Goal: Task Accomplishment & Management: Complete application form

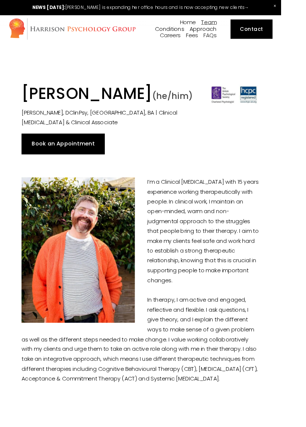
click at [85, 168] on link "Book an Appointment" at bounding box center [68, 156] width 90 height 22
click at [70, 168] on link "Book an Appointment" at bounding box center [68, 156] width 90 height 22
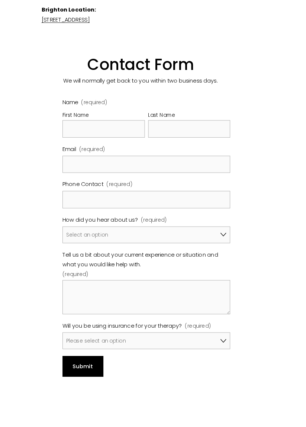
scroll to position [459, 0]
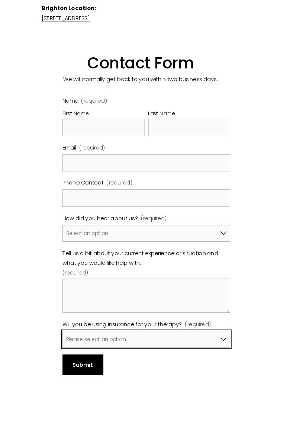
click at [198, 368] on select "Please select an option No, I won't be using insurance Yes, I will be using Avi…" at bounding box center [159, 369] width 183 height 18
select select "Yes, I will be using Bupa"
click at [68, 360] on select "Please select an option No, I won't be using insurance Yes, I will be using Avi…" at bounding box center [159, 369] width 183 height 18
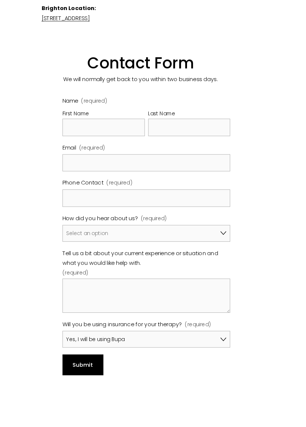
click at [129, 128] on div "First Name" at bounding box center [113, 123] width 90 height 11
click at [129, 129] on input "First Name" at bounding box center [113, 138] width 90 height 19
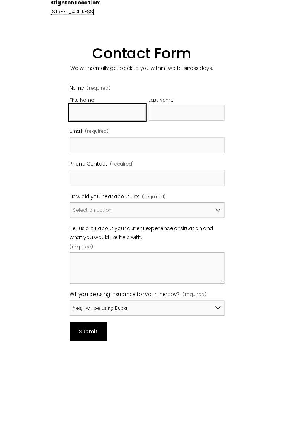
scroll to position [479, 0]
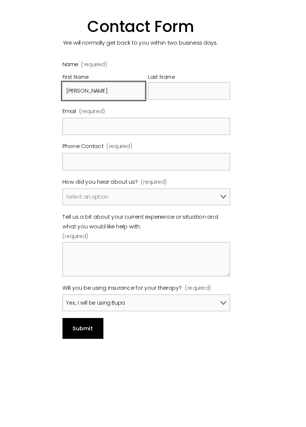
type input "[PERSON_NAME]"
click at [201, 176] on label "Phone Contact (required)" at bounding box center [159, 180] width 183 height 12
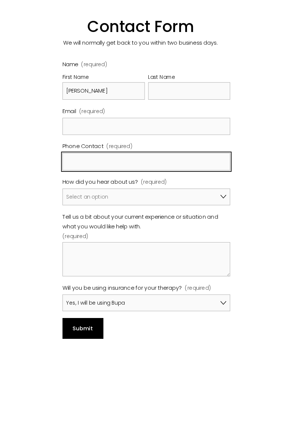
click at [201, 186] on input "Phone Contact (required)" at bounding box center [159, 195] width 183 height 19
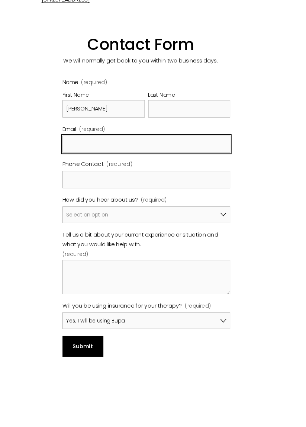
click at [198, 159] on input "Email (required)" at bounding box center [159, 157] width 183 height 19
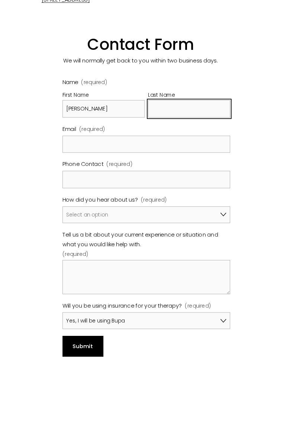
click at [215, 118] on input "Last Name" at bounding box center [206, 118] width 90 height 19
type input "[PERSON_NAME]"
click at [207, 210] on div "Name (required) First Name [PERSON_NAME] Name [PERSON_NAME] Email (required) Ph…" at bounding box center [159, 221] width 183 height 274
click at [170, 147] on label "Email (required)" at bounding box center [159, 141] width 183 height 12
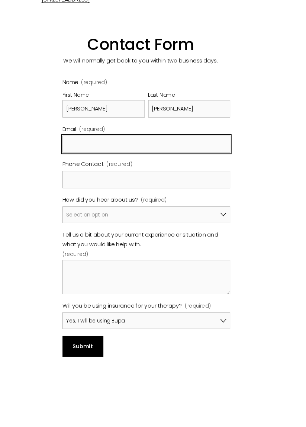
click at [170, 148] on input "Email (required)" at bounding box center [159, 157] width 183 height 19
click at [170, 160] on input "jande" at bounding box center [159, 157] width 183 height 19
type input "[EMAIL_ADDRESS][DOMAIN_NAME]"
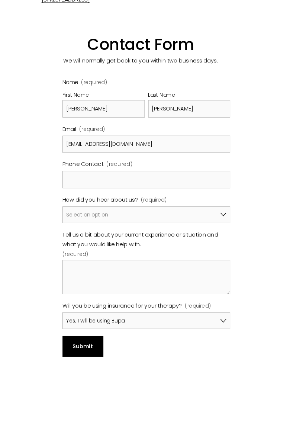
click at [163, 185] on label "Phone Contact (required)" at bounding box center [159, 180] width 183 height 12
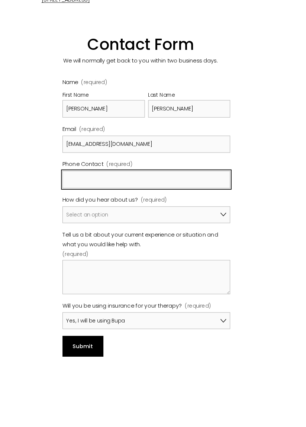
click at [163, 186] on input "Phone Contact (required)" at bounding box center [159, 195] width 183 height 19
type input "07957259018"
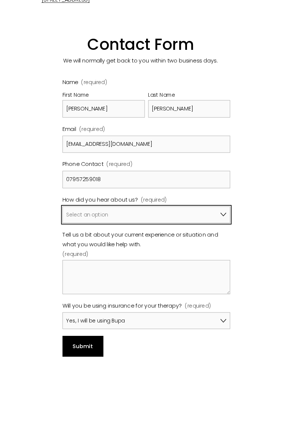
click at [200, 235] on select "Select an option Google A friend/family member told me about you I've been refe…" at bounding box center [159, 234] width 183 height 18
select select "Bupa Website"
click at [68, 225] on select "Select an option Google A friend/family member told me about you I've been refe…" at bounding box center [159, 234] width 183 height 18
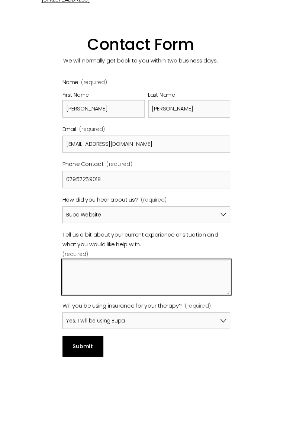
click at [144, 296] on textarea "Tell us a bit about your current experience or situation and what you would lik…" at bounding box center [159, 301] width 183 height 37
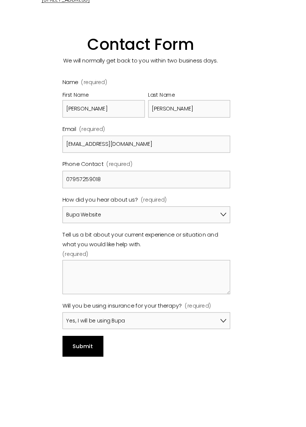
click at [278, 258] on div "Contact Us View fullsize Updated [DATE] Thank you for your interest in [PERSON_…" at bounding box center [153, 42] width 306 height 760
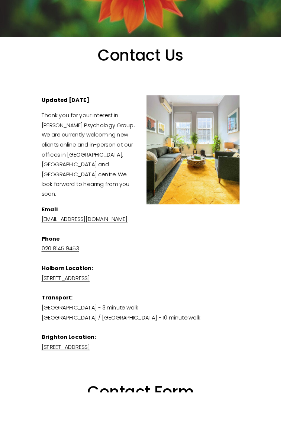
scroll to position [102, 0]
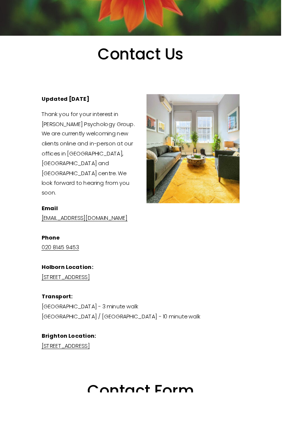
click at [65, 274] on link "020 8145 9453" at bounding box center [65, 269] width 41 height 9
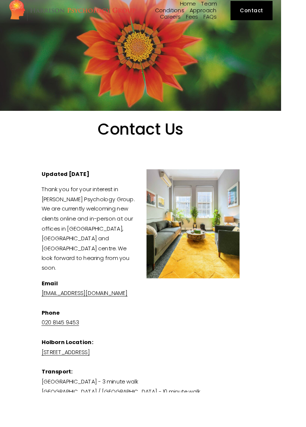
scroll to position [0, 0]
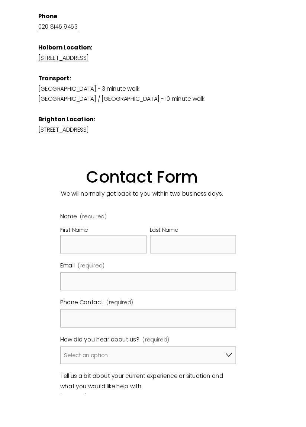
scroll to position [327, 0]
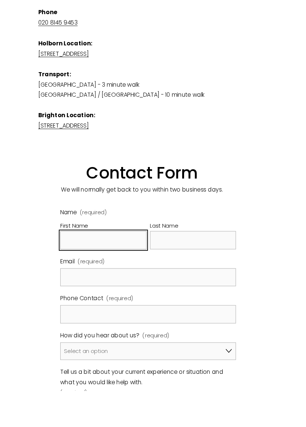
click at [133, 271] on input "First Name" at bounding box center [113, 270] width 90 height 19
type input "James"
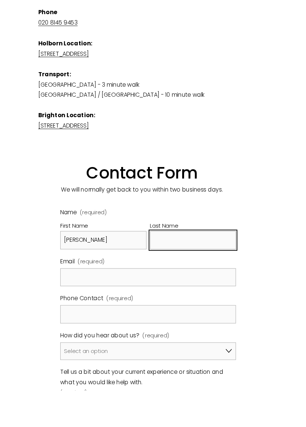
click at [203, 269] on input "Last Name" at bounding box center [206, 270] width 90 height 19
type input "Anderson"
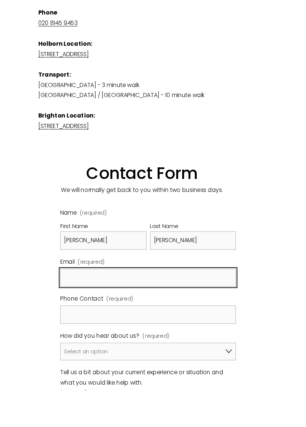
click at [185, 306] on input "Email (required)" at bounding box center [159, 309] width 183 height 19
type input "janderson2284@gmail.com"
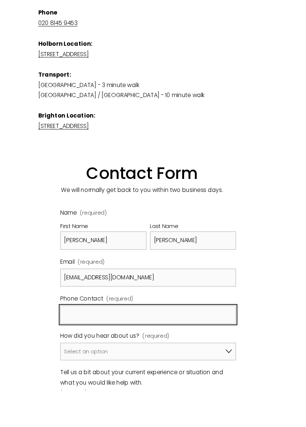
click at [184, 346] on input "Phone Contact (required)" at bounding box center [159, 348] width 183 height 19
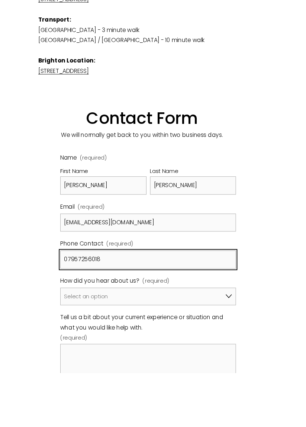
scroll to position [366, 0]
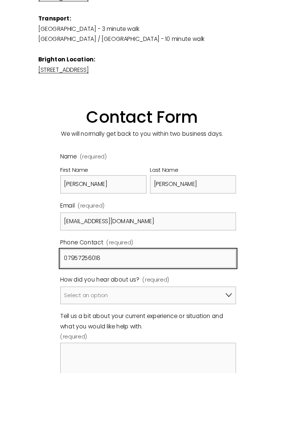
click at [102, 307] on input "07957256018" at bounding box center [159, 307] width 183 height 19
click at [99, 304] on input "07957256018" at bounding box center [159, 307] width 183 height 19
type input "07957259018"
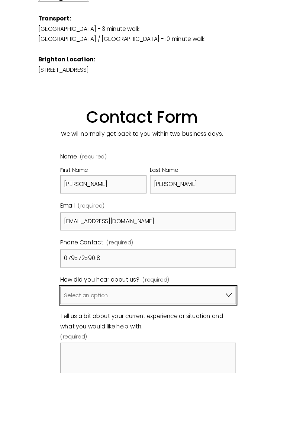
click at [192, 342] on select "Select an option Google A friend/family member told me about you I've been refe…" at bounding box center [159, 346] width 183 height 18
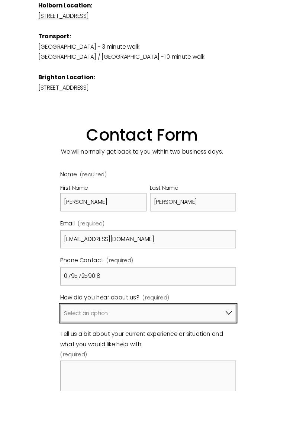
select select "Bupa Website"
click at [68, 337] on select "Select an option Google A friend/family member told me about you I've been refe…" at bounding box center [159, 346] width 183 height 18
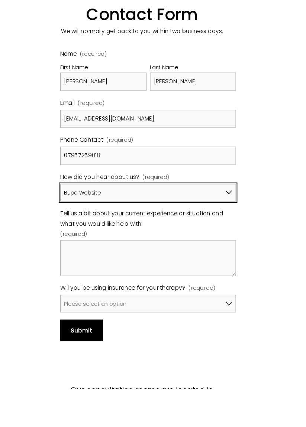
scroll to position [490, 0]
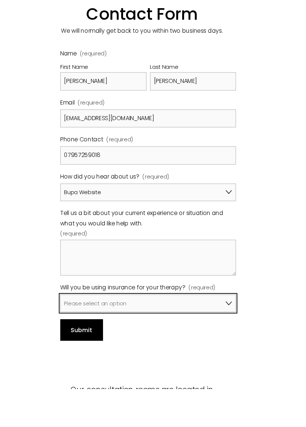
click at [219, 332] on select "Please select an option No, I won't be using insurance Yes, I will be using Avi…" at bounding box center [159, 338] width 183 height 18
select select "Yes, I will be using Bupa"
click at [68, 329] on select "Please select an option No, I won't be using insurance Yes, I will be using Avi…" at bounding box center [159, 338] width 183 height 18
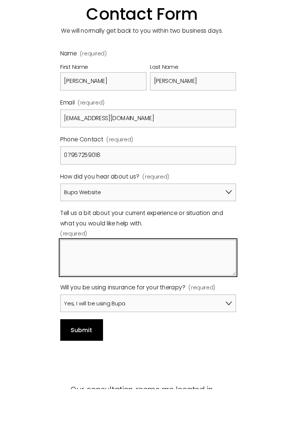
click at [185, 285] on textarea "Tell us a bit about your current experience or situation and what you would lik…" at bounding box center [159, 290] width 183 height 37
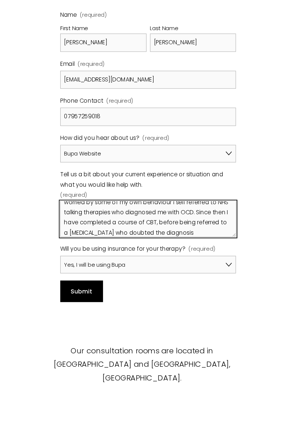
scroll to position [51, 0]
click at [202, 262] on textarea "I had a huge amount of change in my life about two years ago and I have been st…" at bounding box center [159, 248] width 183 height 37
click at [200, 257] on textarea "I had a huge amount of change in my life about two years ago and I have been st…" at bounding box center [159, 248] width 183 height 37
click at [201, 261] on textarea "I had a huge amount of change in my life about two years ago and I have been st…" at bounding box center [159, 248] width 183 height 37
click at [199, 258] on textarea "I had a huge amount of change in my life about two years ago and I have been st…" at bounding box center [159, 248] width 183 height 37
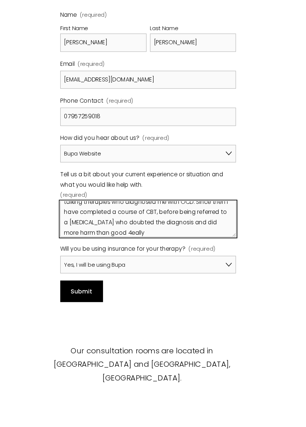
click at [198, 264] on textarea "I had a huge amount of change in my life about two years ago and I have been st…" at bounding box center [159, 248] width 183 height 37
click at [226, 262] on textarea "I had a huge amount of change in my life about two years ago and I have been st…" at bounding box center [159, 248] width 183 height 37
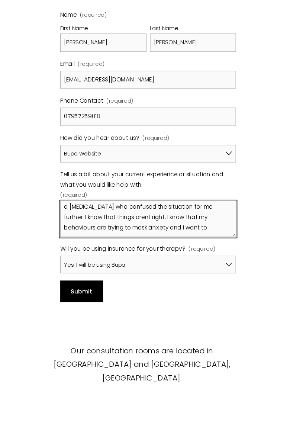
click at [204, 238] on textarea "I had a huge amount of change in my life about two years ago and I have been st…" at bounding box center [159, 248] width 183 height 37
click at [188, 259] on textarea "I had a huge amount of change in my life about two years ago and I have been st…" at bounding box center [159, 248] width 183 height 37
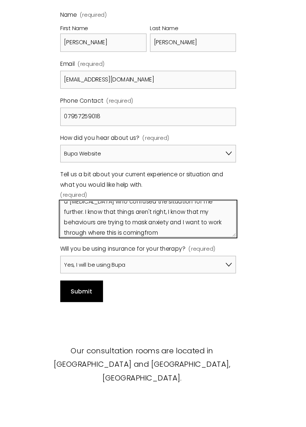
click at [201, 261] on textarea "I had a huge amount of change in my life about two years ago and I have been st…" at bounding box center [159, 248] width 183 height 37
click at [194, 266] on textarea "I had a huge amount of change in my life about two years ago and I have been st…" at bounding box center [159, 248] width 183 height 37
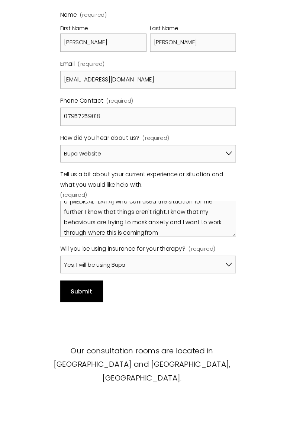
click at [198, 267] on div "Name (required) First Name James Last Name Anderson Email (required) janderson2…" at bounding box center [159, 168] width 183 height 274
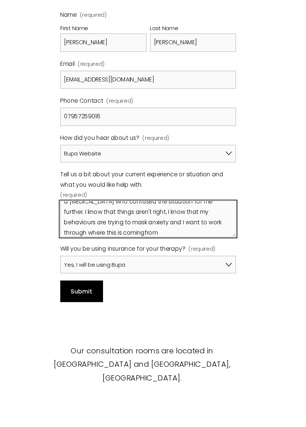
click at [201, 265] on textarea "I had a huge amount of change in my life about two years ago and I have been st…" at bounding box center [159, 248] width 183 height 37
click at [194, 262] on textarea "I had a huge amount of change in my life about two years ago and I have been st…" at bounding box center [159, 248] width 183 height 37
click at [226, 262] on textarea "I had a huge amount of change in my life about two years ago and I have been st…" at bounding box center [159, 248] width 183 height 37
type textarea "I had a huge amount of change in my life about two years ago and I have been st…"
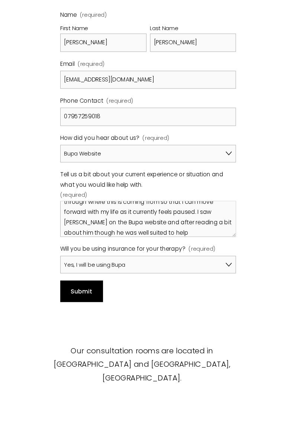
click at [91, 319] on span "Submit" at bounding box center [90, 323] width 22 height 9
